Goal: Task Accomplishment & Management: Manage account settings

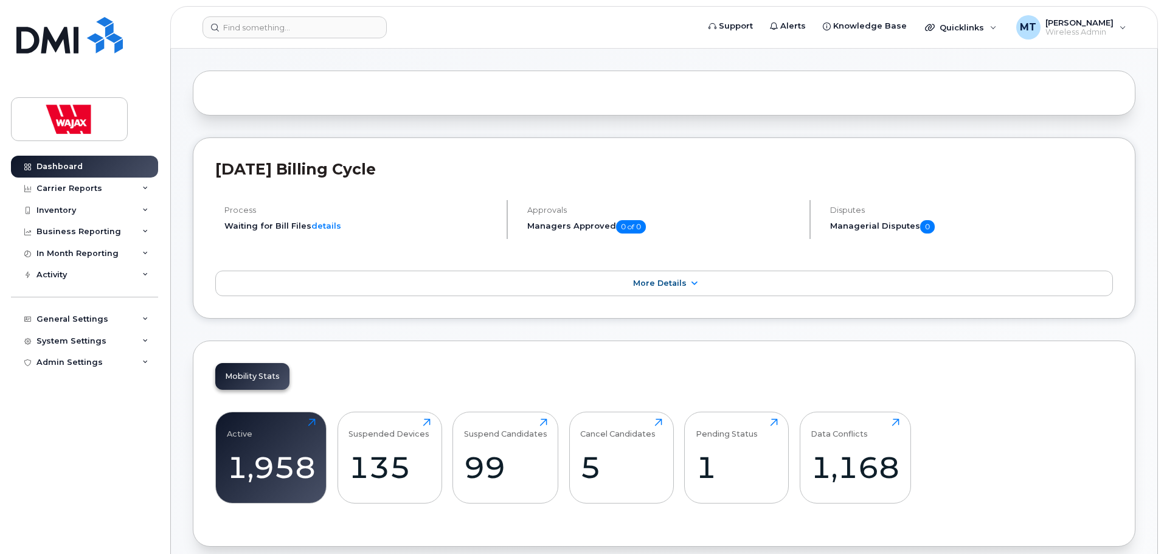
scroll to position [61, 0]
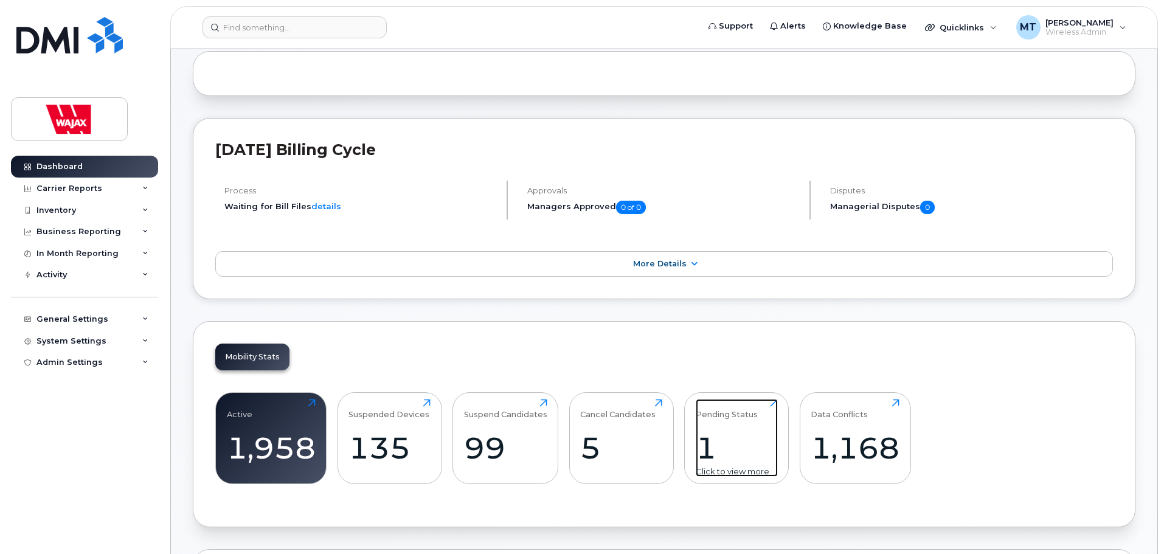
click at [729, 437] on div "1" at bounding box center [737, 448] width 82 height 36
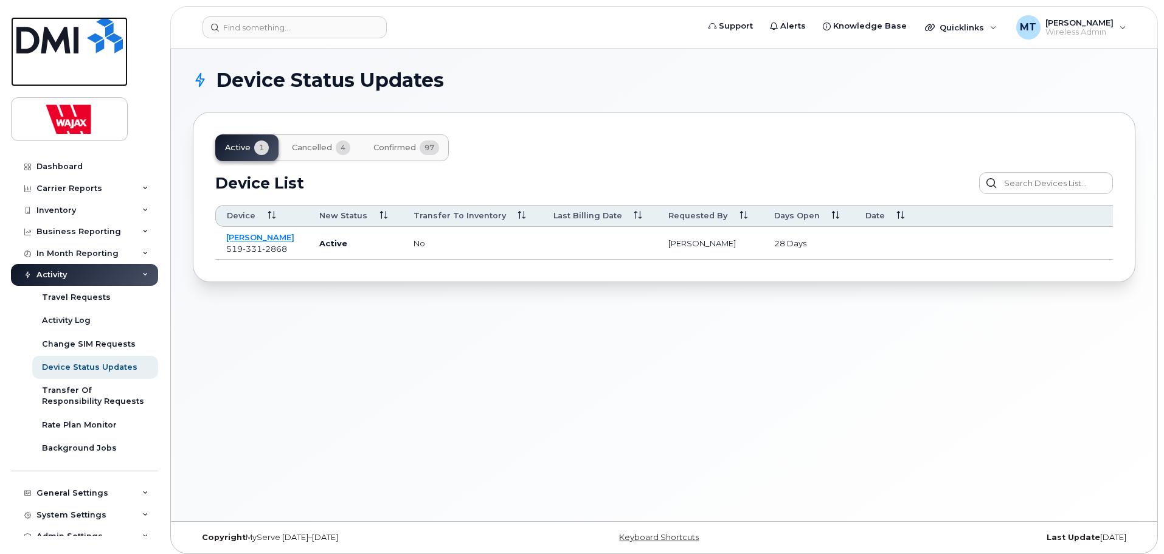
click at [80, 50] on img at bounding box center [69, 35] width 106 height 37
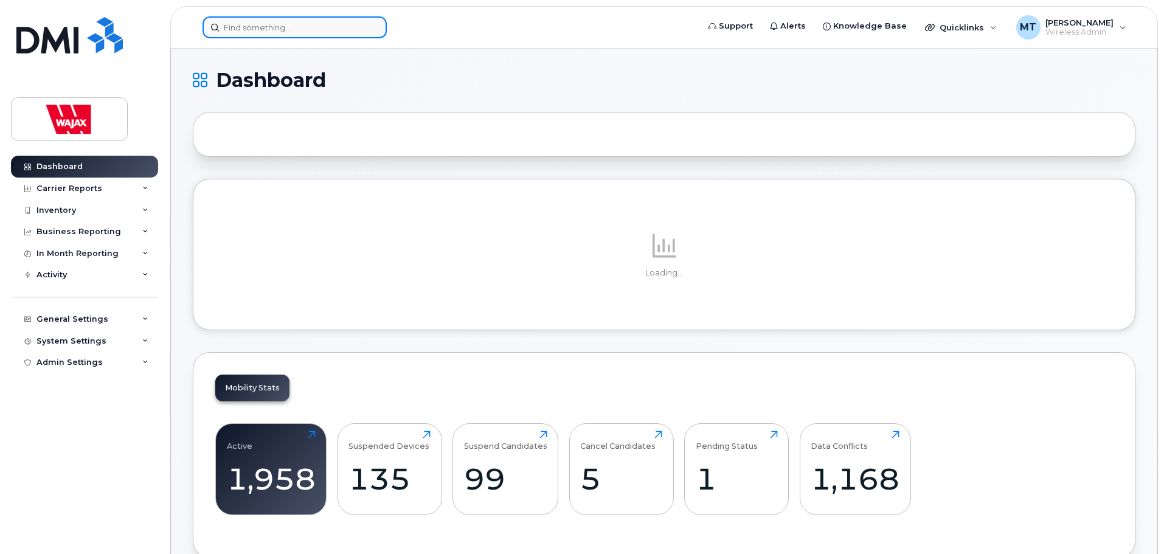
click at [326, 33] on input at bounding box center [295, 27] width 184 height 22
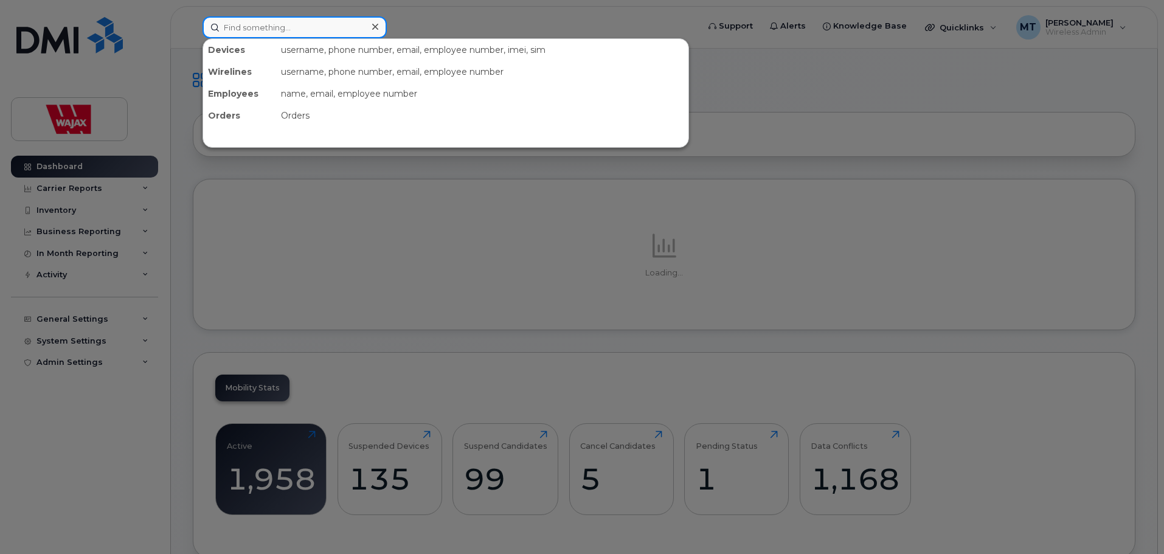
paste input "iPhone-YHC4HWM5QV"
type input "iPhone-YHC4HWM5QV"
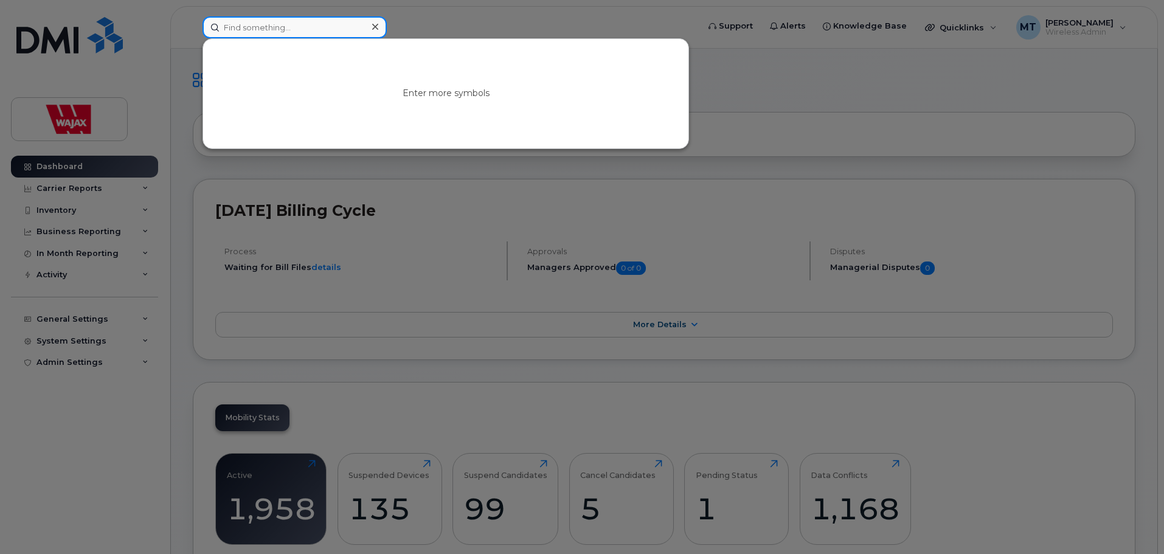
click at [334, 29] on input at bounding box center [295, 27] width 184 height 22
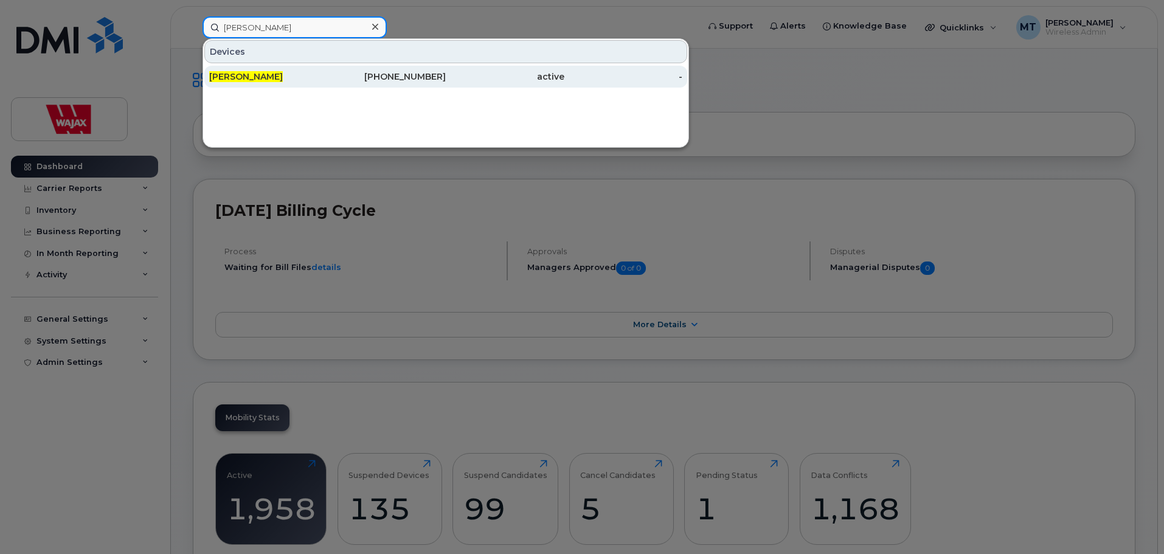
type input "Steve Ecker"
click at [348, 72] on div "416-333-9725" at bounding box center [387, 77] width 119 height 12
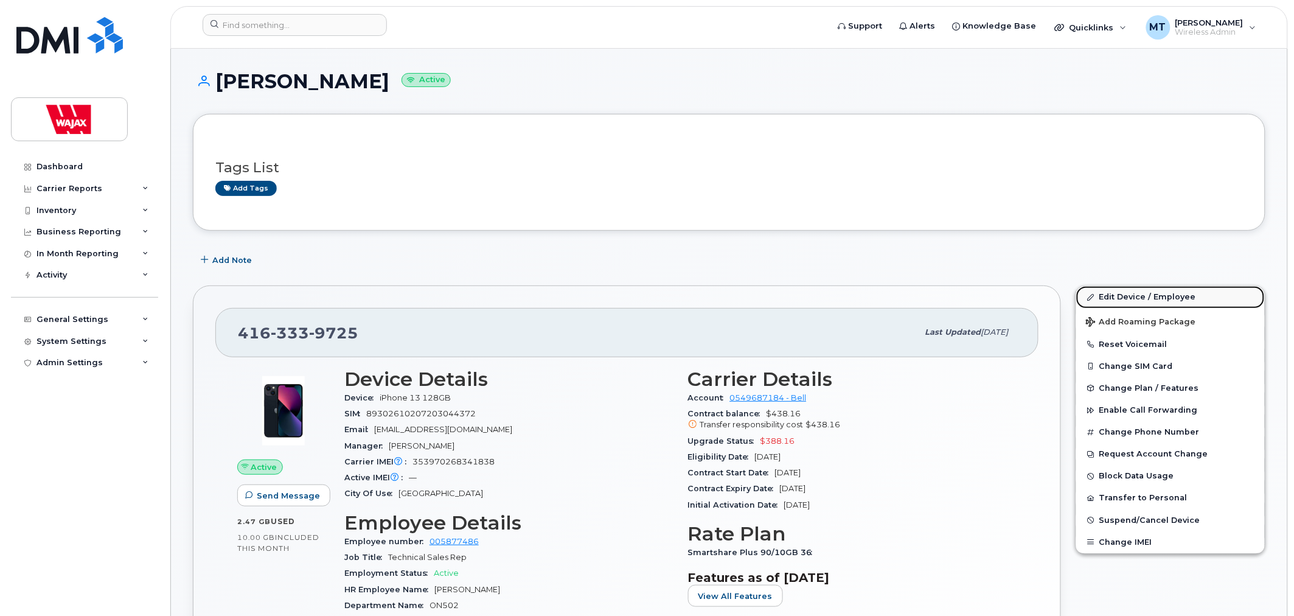
click at [1107, 295] on link "Edit Device / Employee" at bounding box center [1170, 297] width 189 height 22
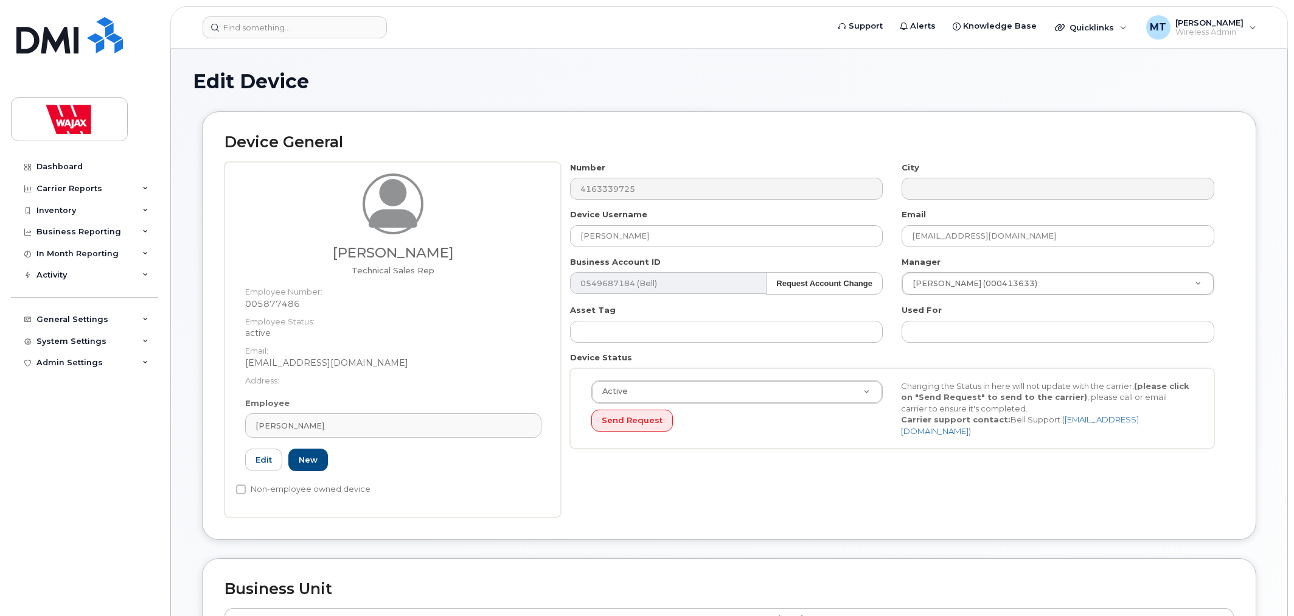
select select "23291732"
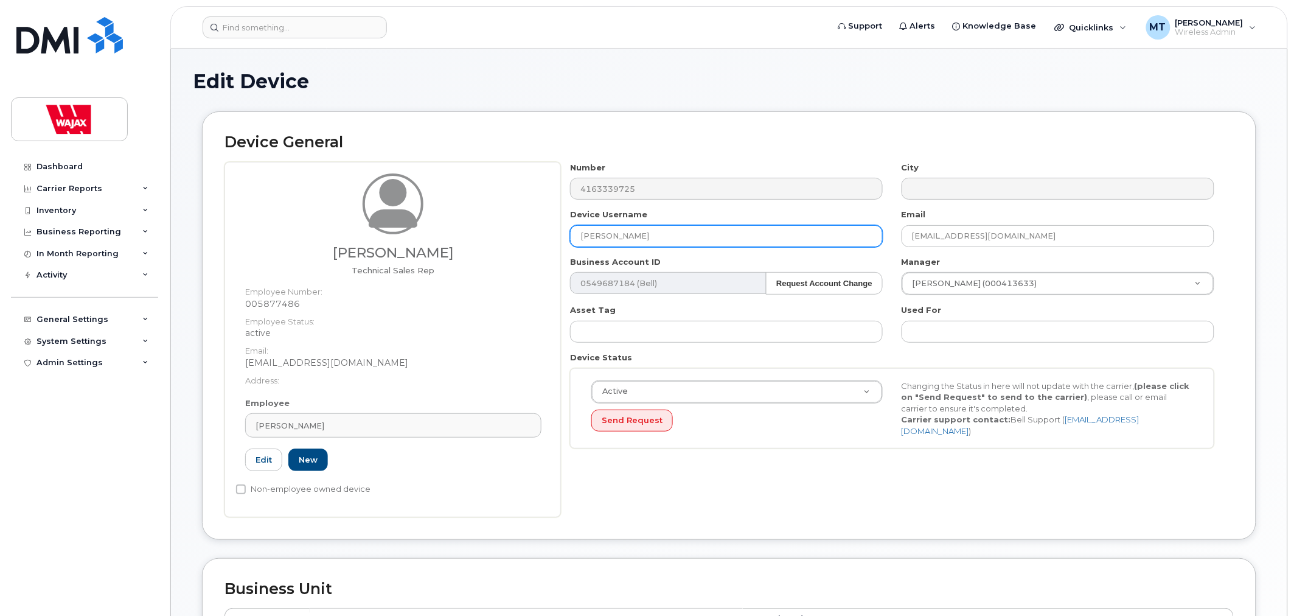
click at [580, 226] on input "Steve Ecker" at bounding box center [726, 236] width 313 height 22
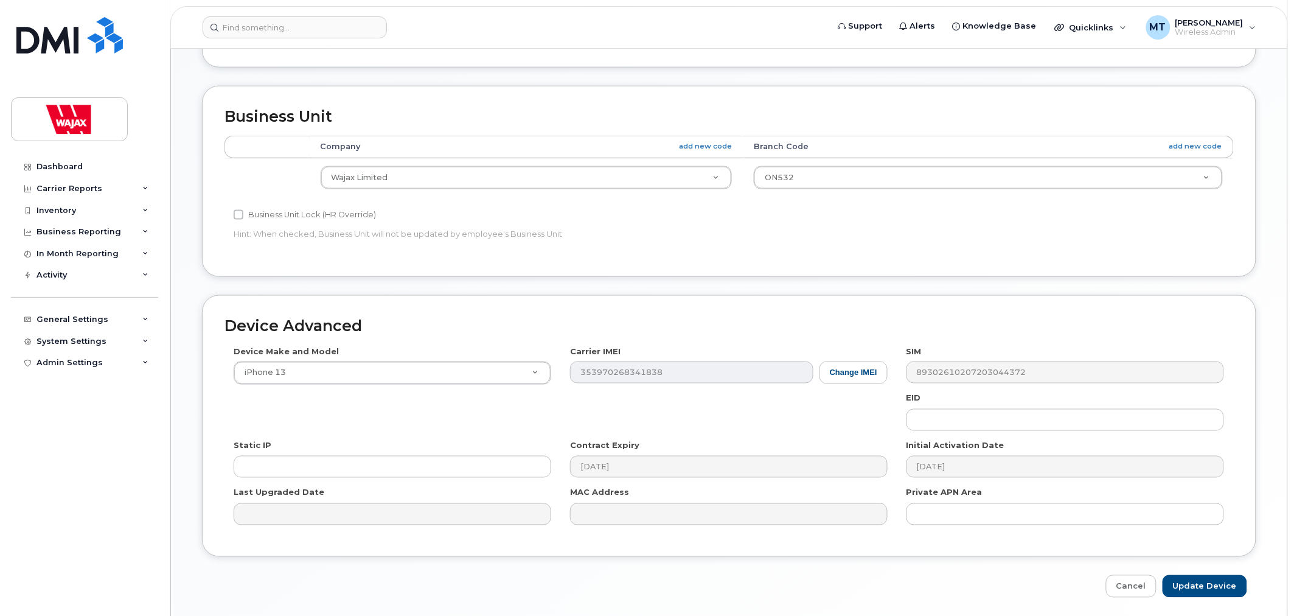
scroll to position [515, 0]
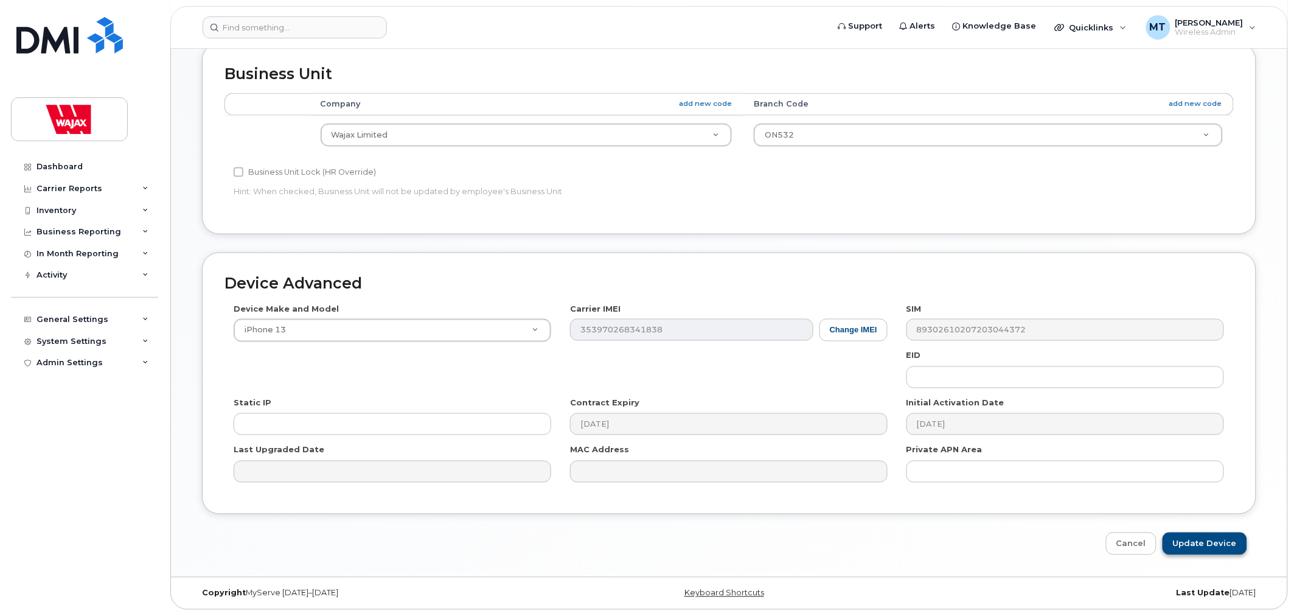
type input "S-Steve Ecker"
click at [1191, 542] on input "Update Device" at bounding box center [1205, 543] width 85 height 23
type input "Saving..."
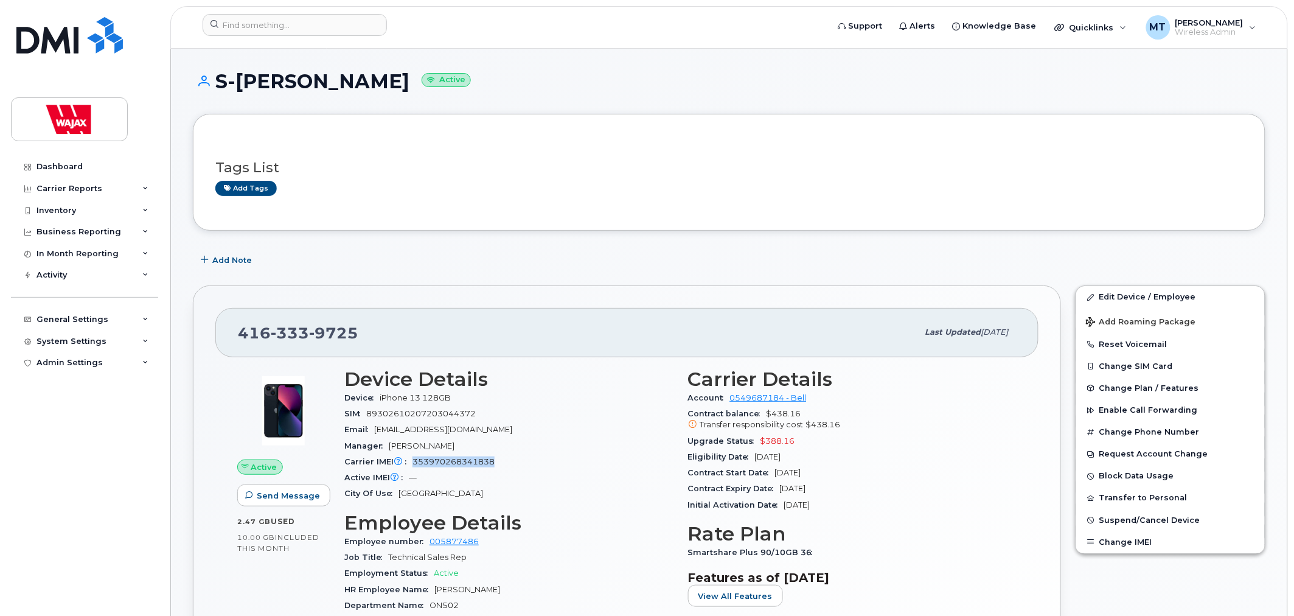
drag, startPoint x: 502, startPoint y: 462, endPoint x: 415, endPoint y: 459, distance: 87.0
click at [415, 459] on div "Carrier IMEI Carrier IMEI is reported during the last billing cycle or change o…" at bounding box center [508, 462] width 329 height 16
copy span "353970268341838"
click at [1108, 520] on span "Suspend/Cancel Device" at bounding box center [1149, 519] width 101 height 9
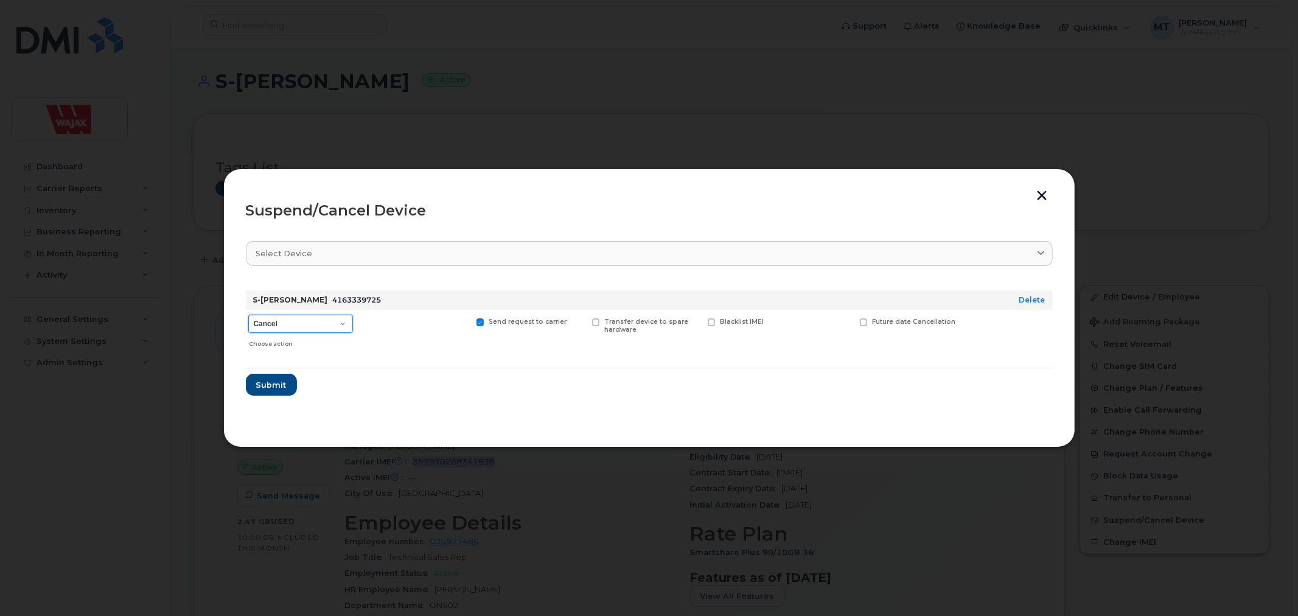
click at [344, 329] on select "Cancel Suspend - Extend Suspension Suspend - Reduced Rate Suspend - Full Rate S…" at bounding box center [300, 324] width 105 height 18
select select "[object Object]"
click at [248, 315] on select "Cancel Suspend - Extend Suspension Suspend - Reduced Rate Suspend - Full Rate S…" at bounding box center [300, 324] width 105 height 18
click at [276, 385] on span "Submit" at bounding box center [271, 385] width 30 height 12
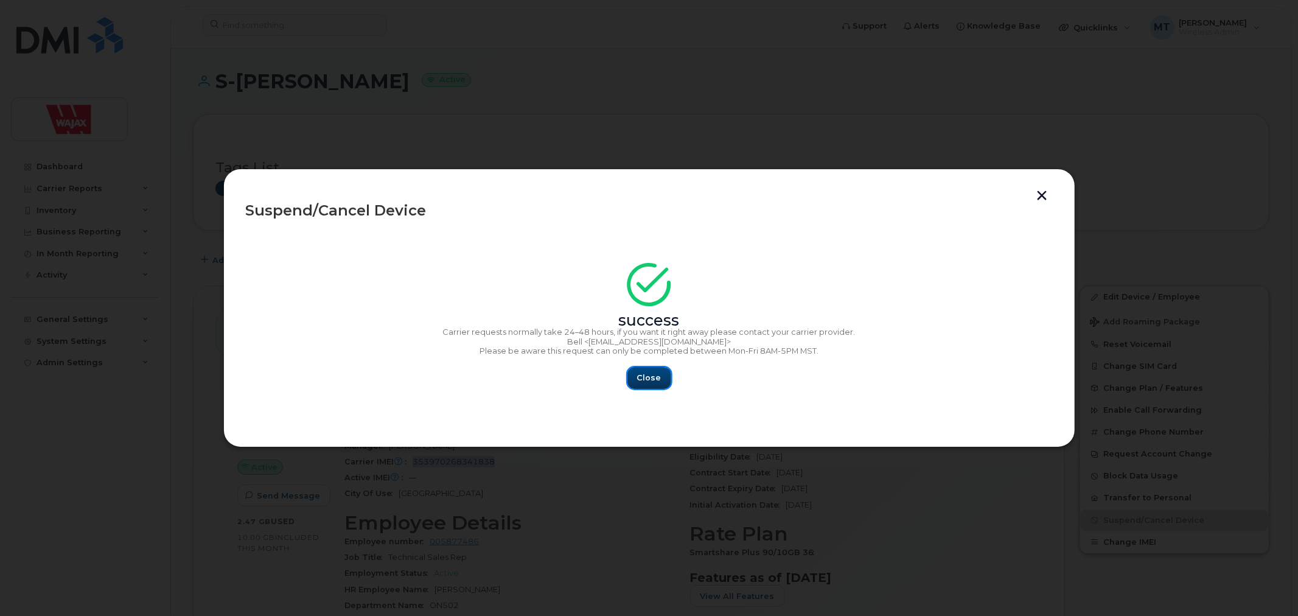
click at [656, 381] on span "Close" at bounding box center [649, 378] width 24 height 12
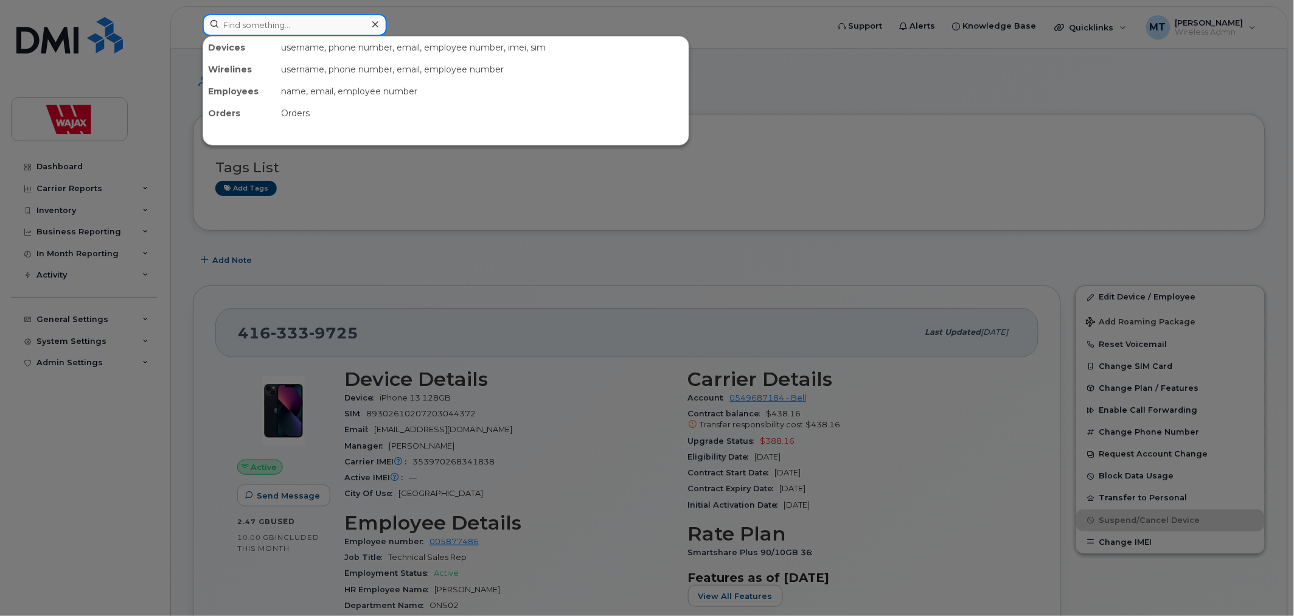
click at [344, 23] on input at bounding box center [295, 25] width 184 height 22
paste input "705-335-0510"
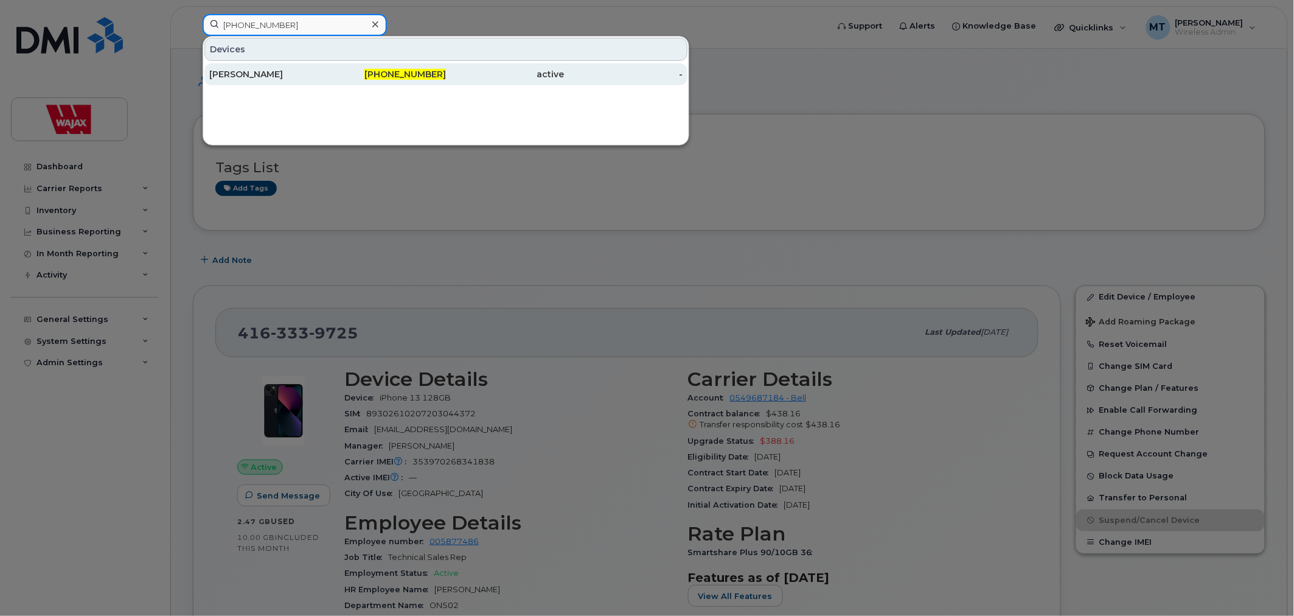
type input "705-335-0510"
click at [305, 71] on div "Pierre Millette" at bounding box center [268, 74] width 119 height 12
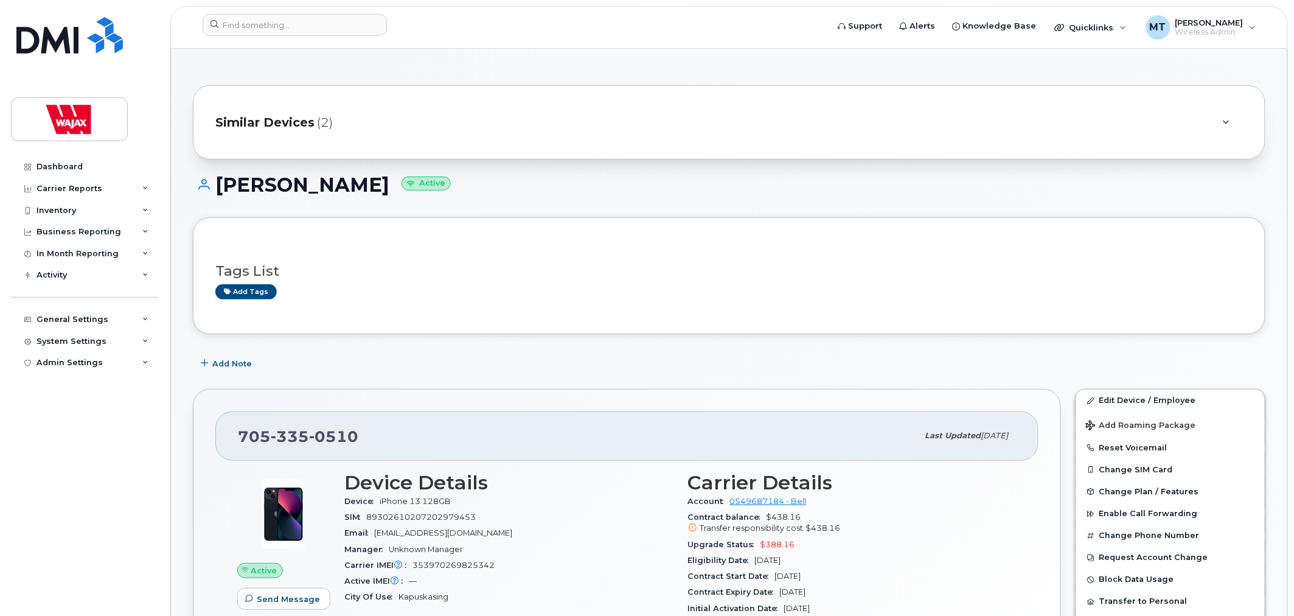
drag, startPoint x: 359, startPoint y: 189, endPoint x: 212, endPoint y: 193, distance: 147.3
click at [212, 193] on h1 "Pierre Millette Active" at bounding box center [729, 184] width 1073 height 21
copy h1 "Pierre Millette"
drag, startPoint x: 379, startPoint y: 434, endPoint x: 234, endPoint y: 436, distance: 145.4
click at [234, 436] on div "705 335 0510 Last updated Aug 21, 2025" at bounding box center [626, 435] width 823 height 49
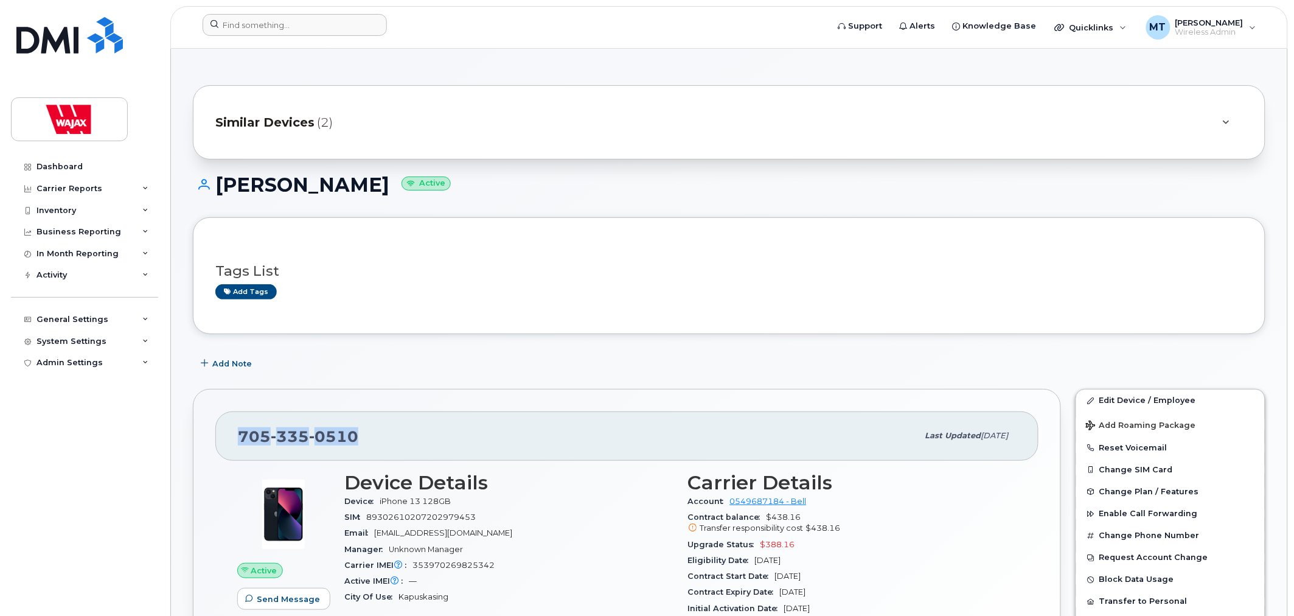
copy span "705 335 0510"
click at [365, 21] on input at bounding box center [295, 25] width 184 height 22
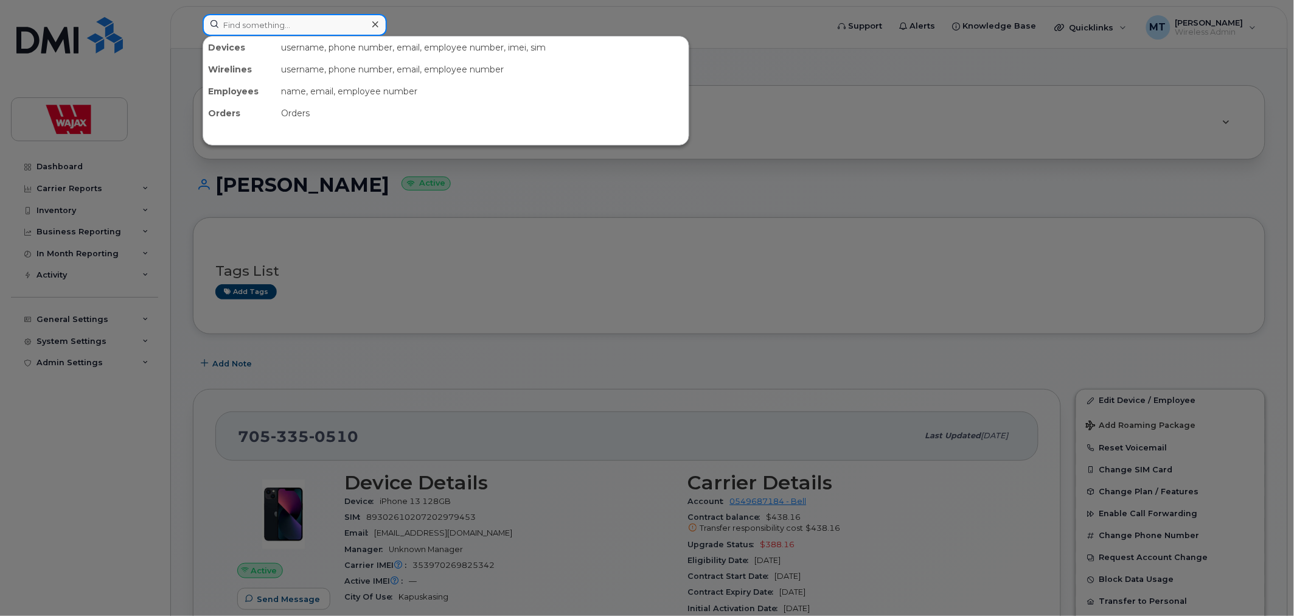
paste input "Erin Ryckman"
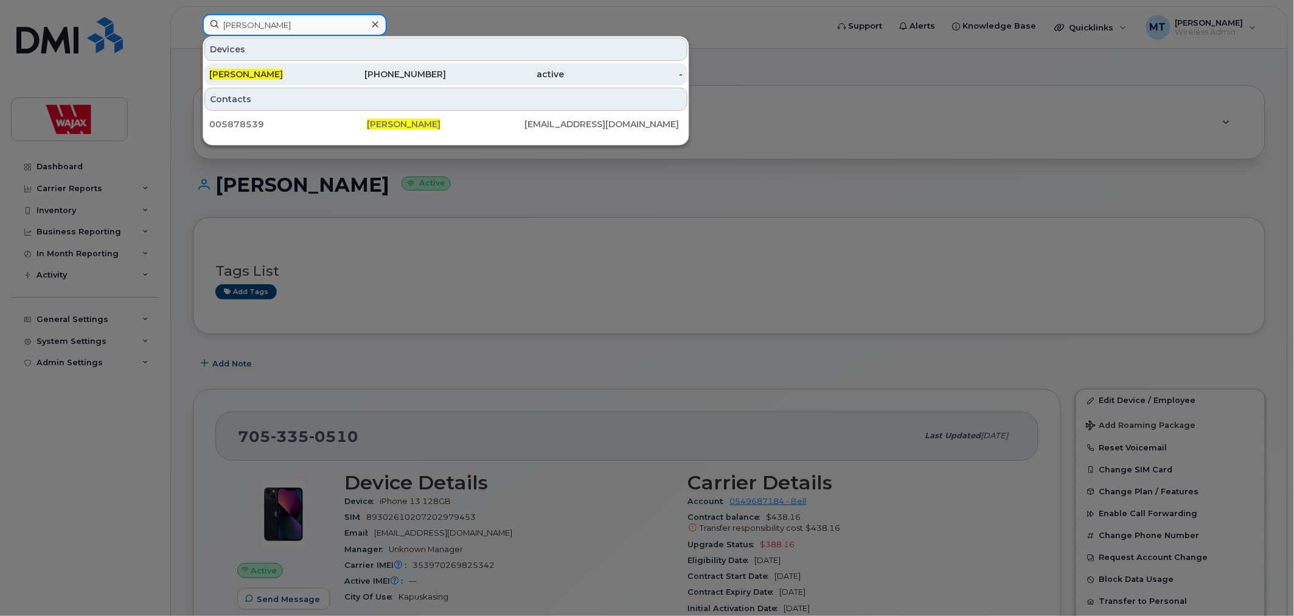
type input "Erin Ryckman"
click at [351, 70] on div "705-542-3453" at bounding box center [387, 74] width 119 height 12
